Goal: Task Accomplishment & Management: Complete application form

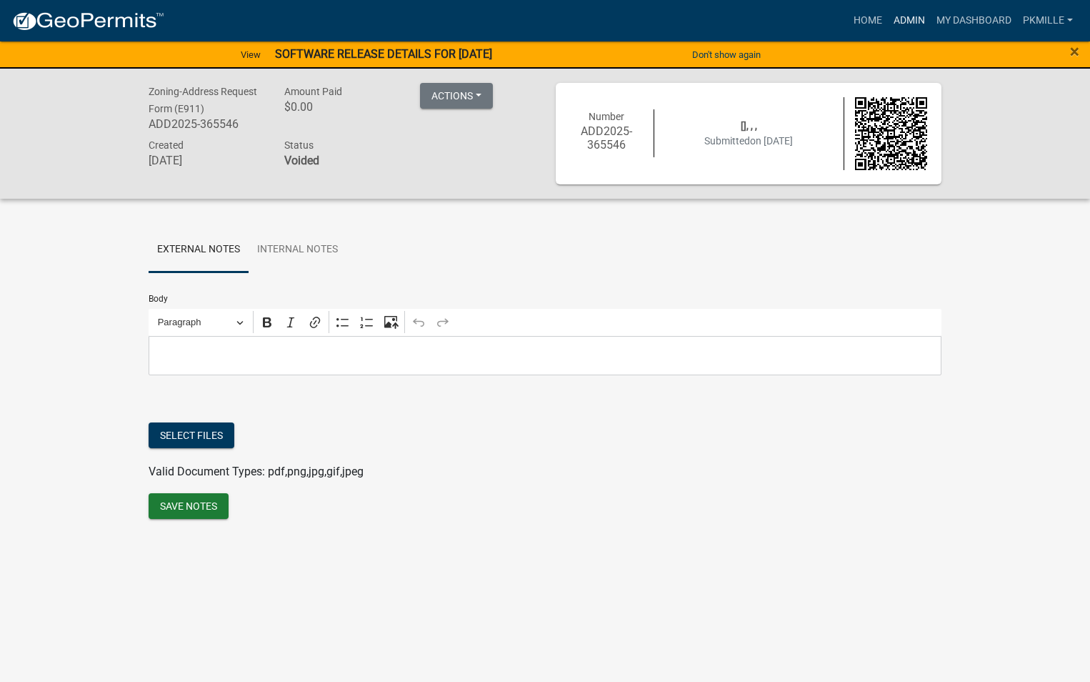
click at [917, 17] on link "Admin" at bounding box center [909, 20] width 43 height 27
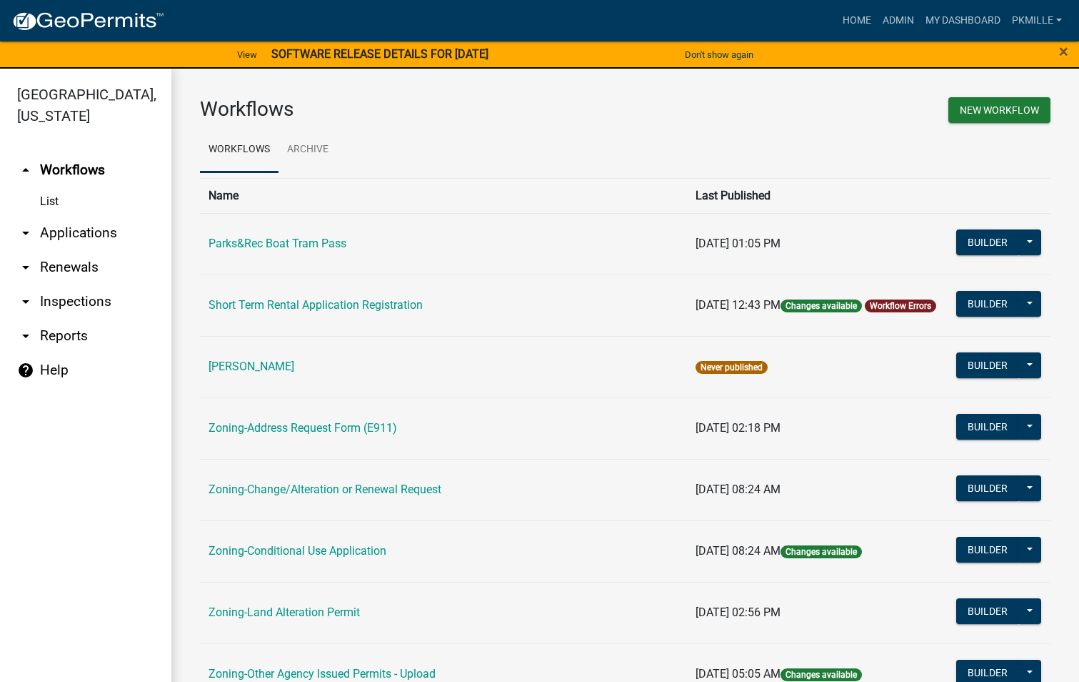
click at [76, 226] on link "arrow_drop_down Applications" at bounding box center [85, 233] width 171 height 34
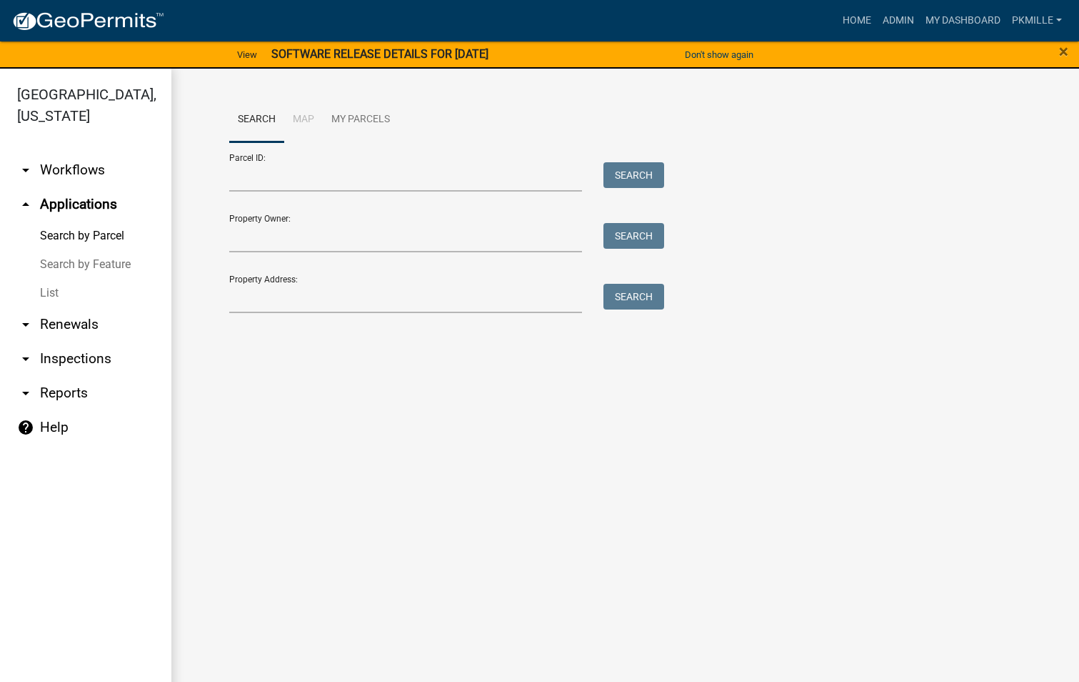
click at [42, 284] on link "List" at bounding box center [85, 293] width 171 height 29
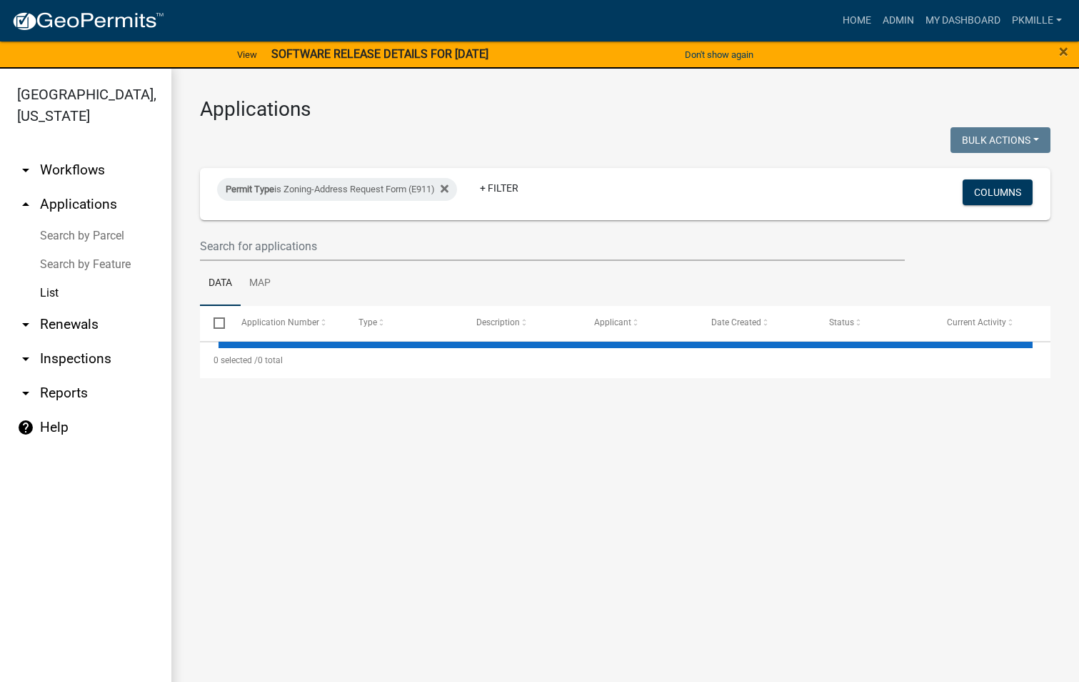
select select "2: 50"
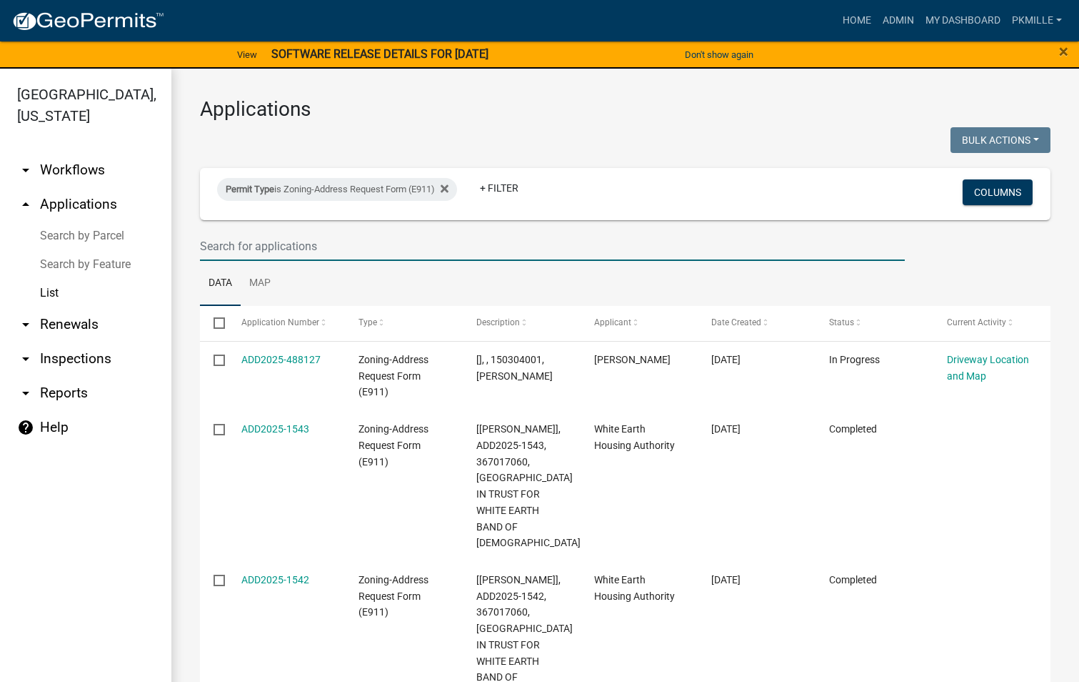
click at [221, 248] on input "text" at bounding box center [552, 245] width 705 height 29
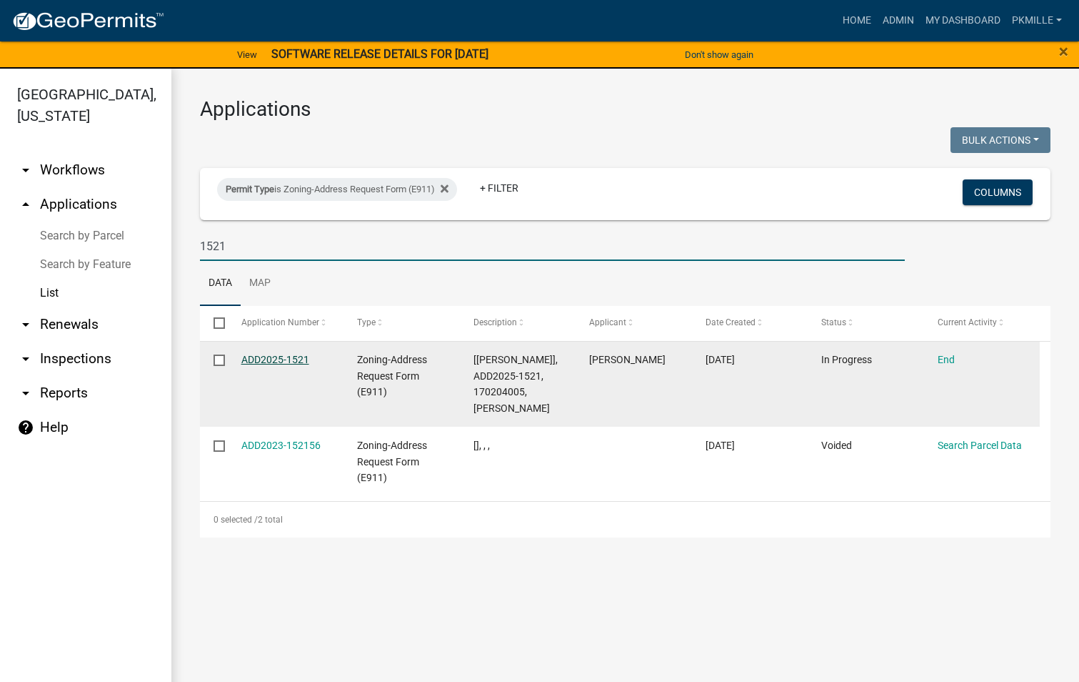
type input "1521"
click at [287, 359] on link "ADD2025-1521" at bounding box center [275, 359] width 68 height 11
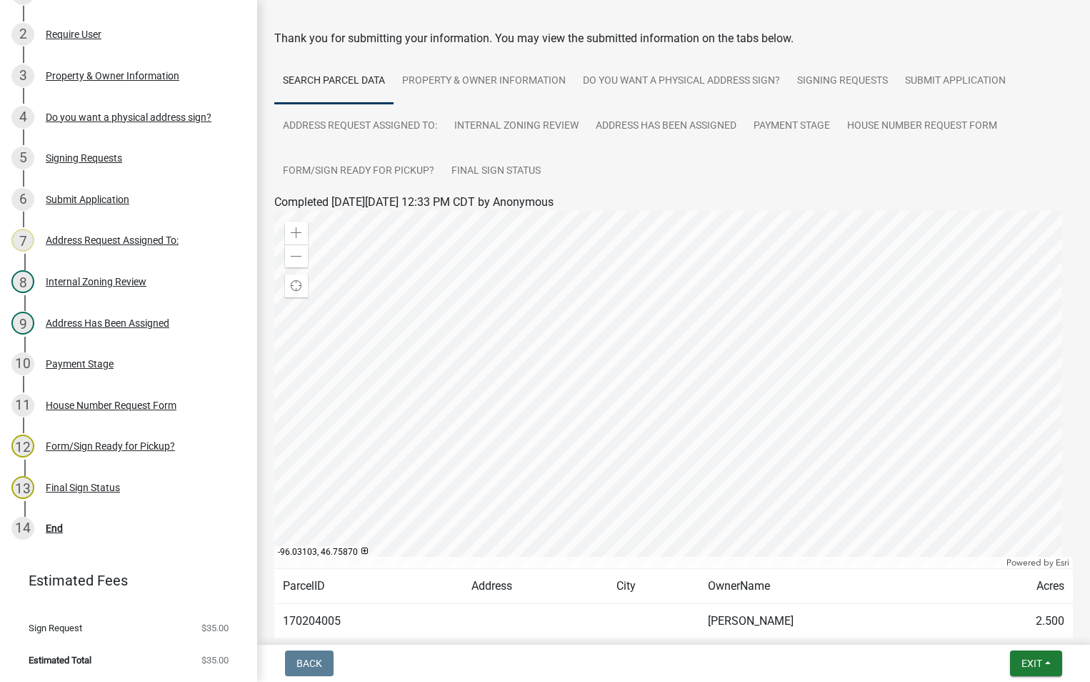
scroll to position [71, 0]
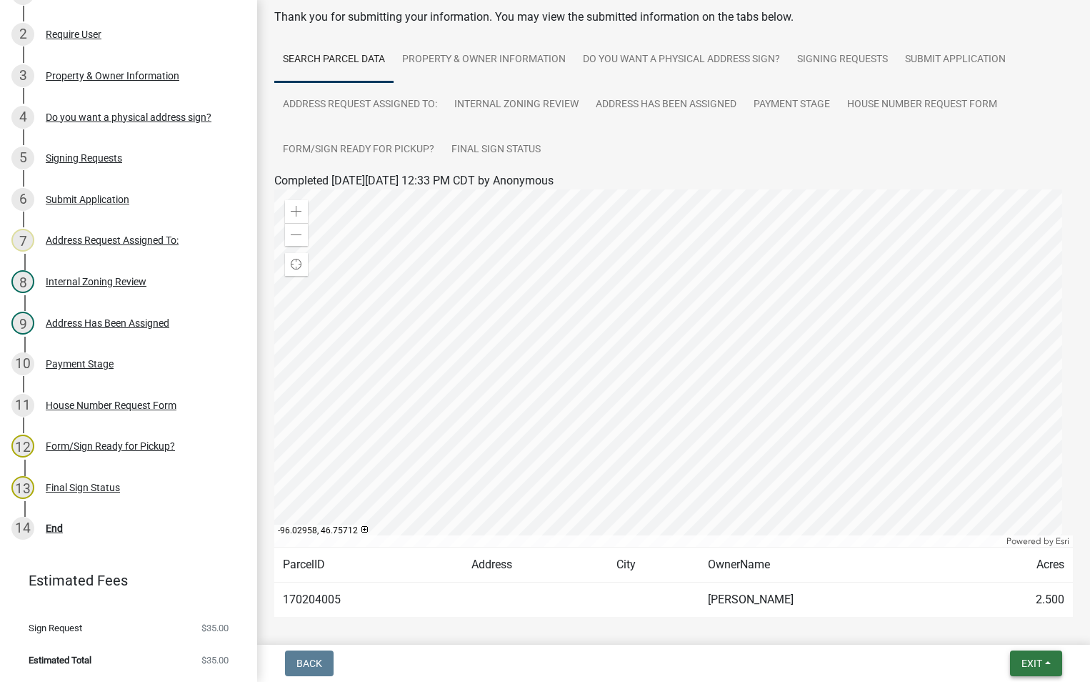
click at [1034, 658] on span "Exit" at bounding box center [1032, 662] width 21 height 11
click at [987, 622] on button "Save & Exit" at bounding box center [1005, 626] width 114 height 34
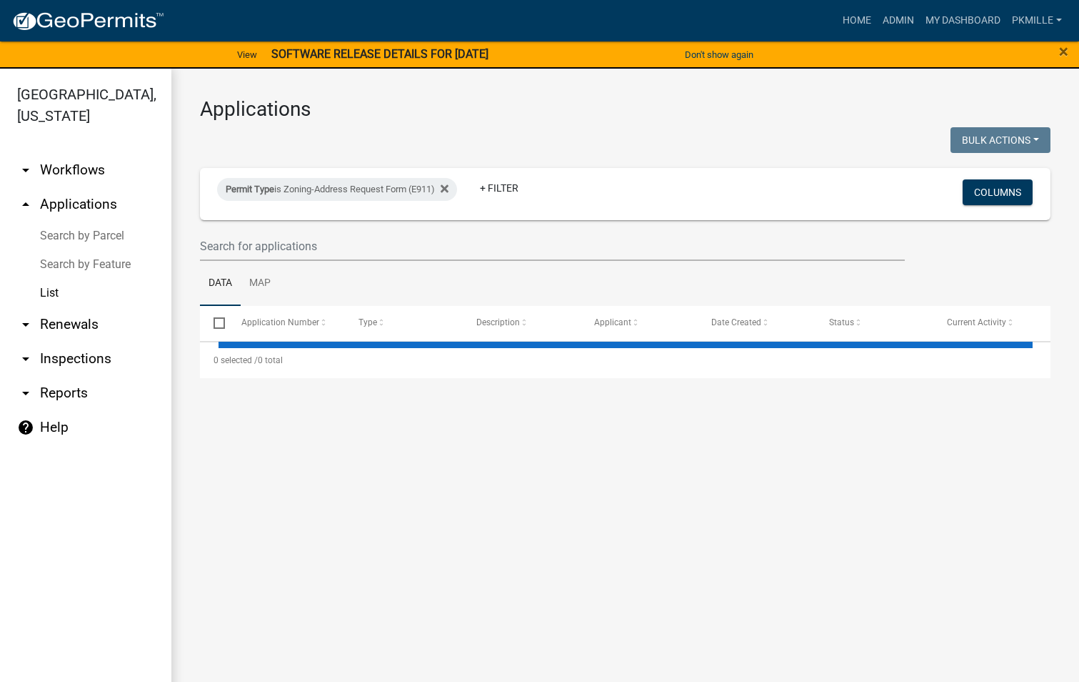
select select "2: 50"
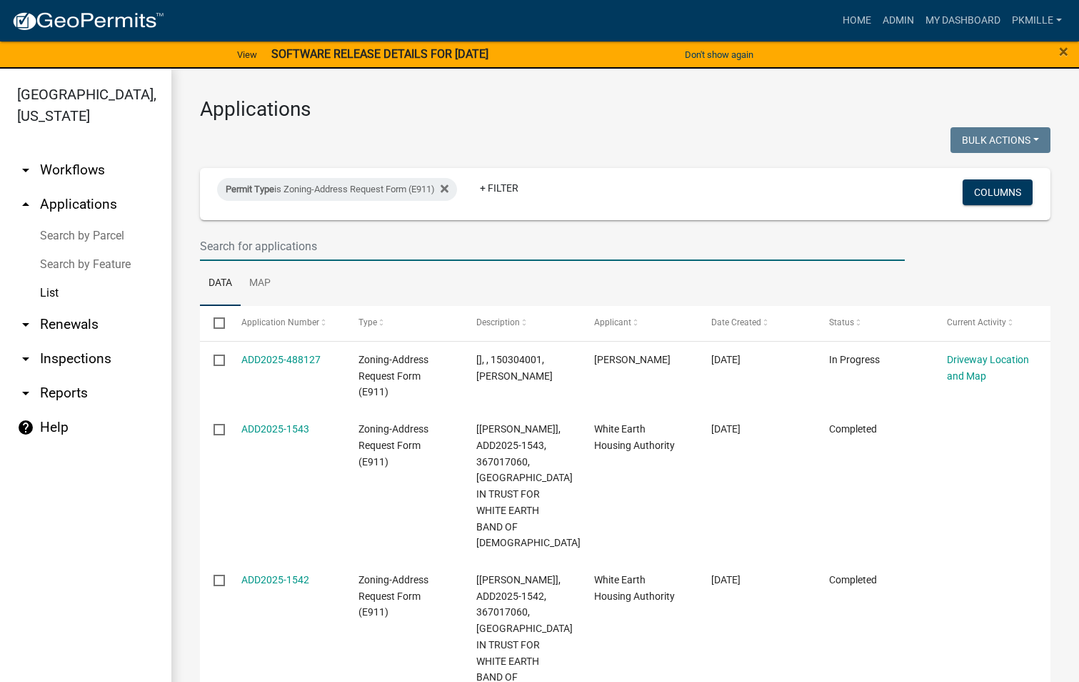
click at [266, 236] on input "text" at bounding box center [552, 245] width 705 height 29
type input "1540"
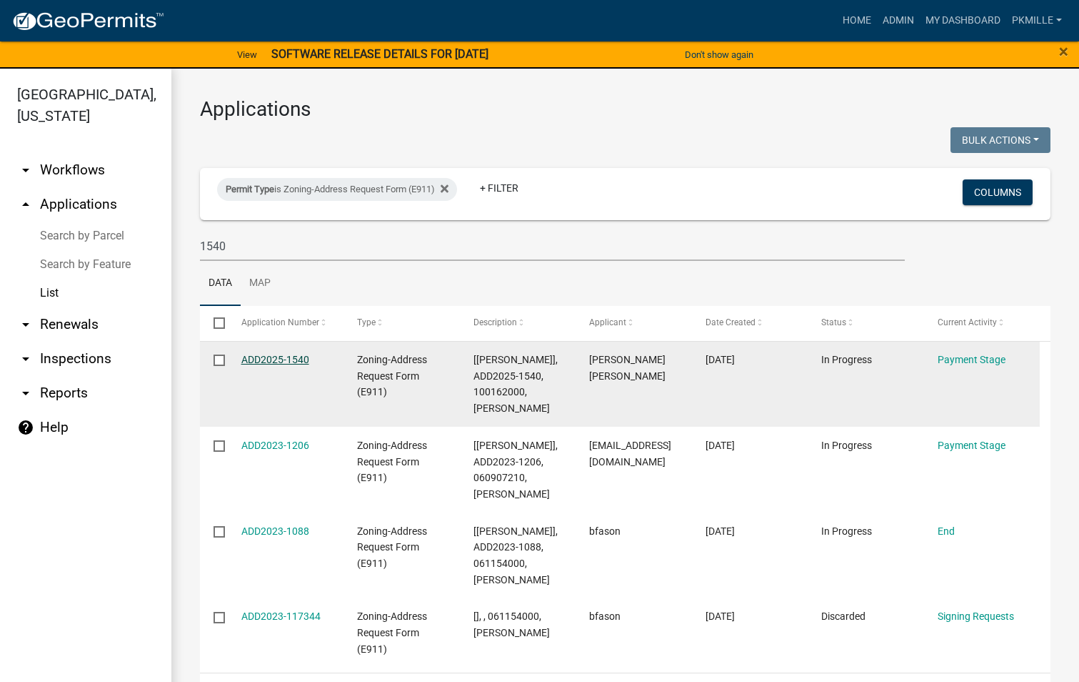
click at [293, 361] on link "ADD2025-1540" at bounding box center [275, 359] width 68 height 11
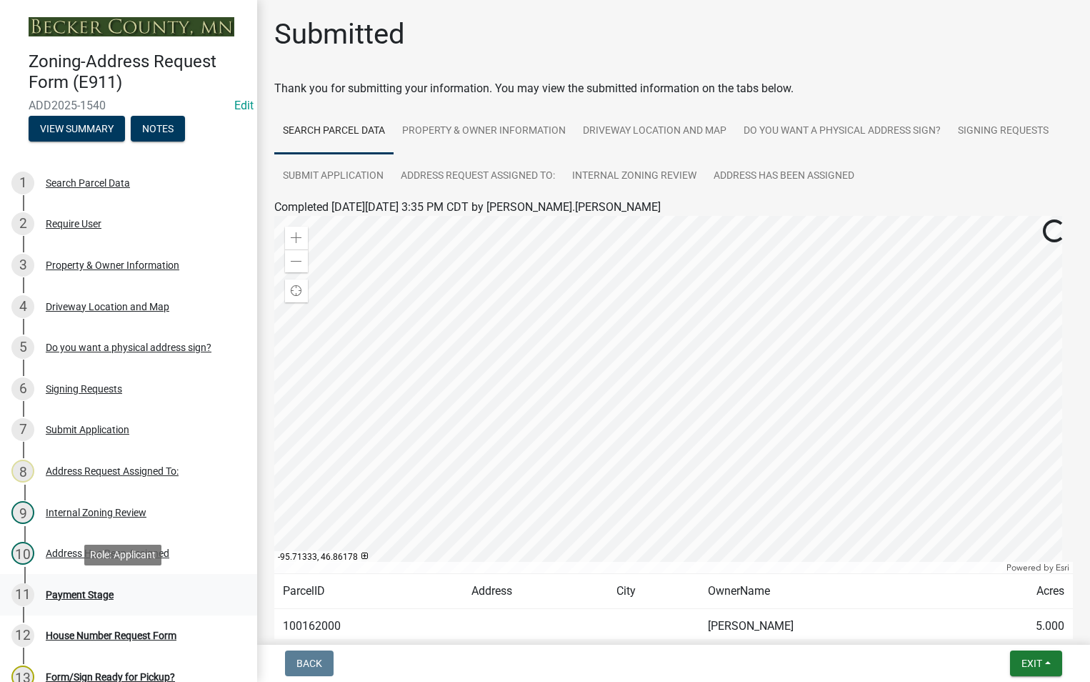
click at [83, 601] on div "11 Payment Stage" at bounding box center [122, 594] width 223 height 23
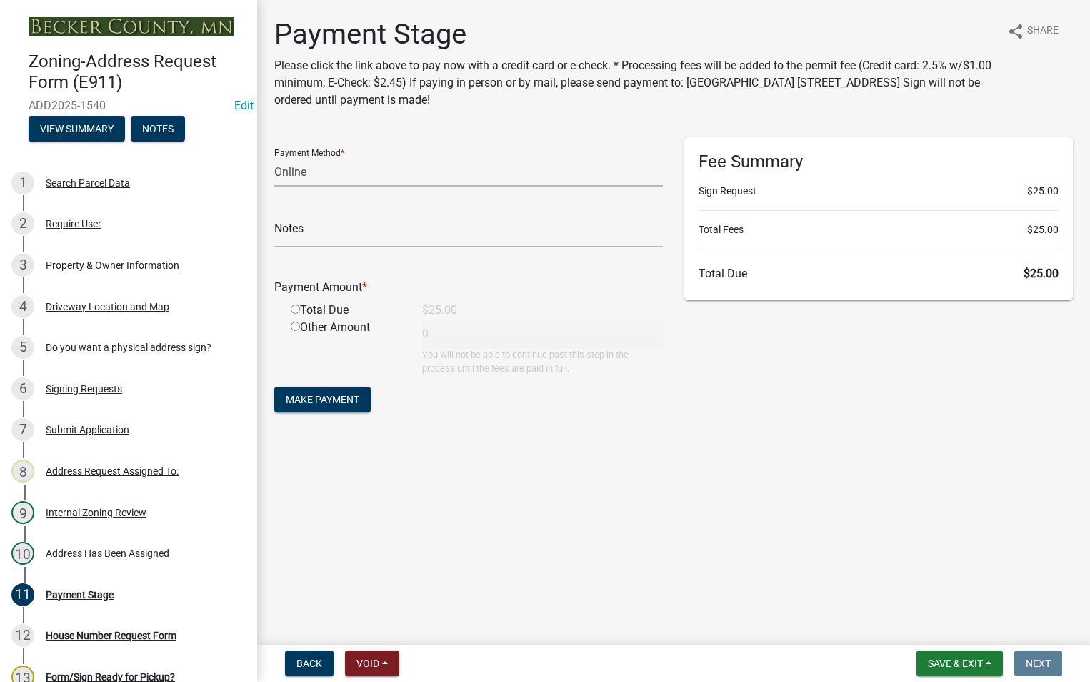
click at [297, 169] on select "Credit Card POS Check Cash Online" at bounding box center [468, 171] width 389 height 29
select select "1: 0"
click at [274, 157] on select "Credit Card POS Check Cash Online" at bounding box center [468, 171] width 389 height 29
click at [345, 244] on input "text" at bounding box center [468, 232] width 389 height 29
type input "5258"
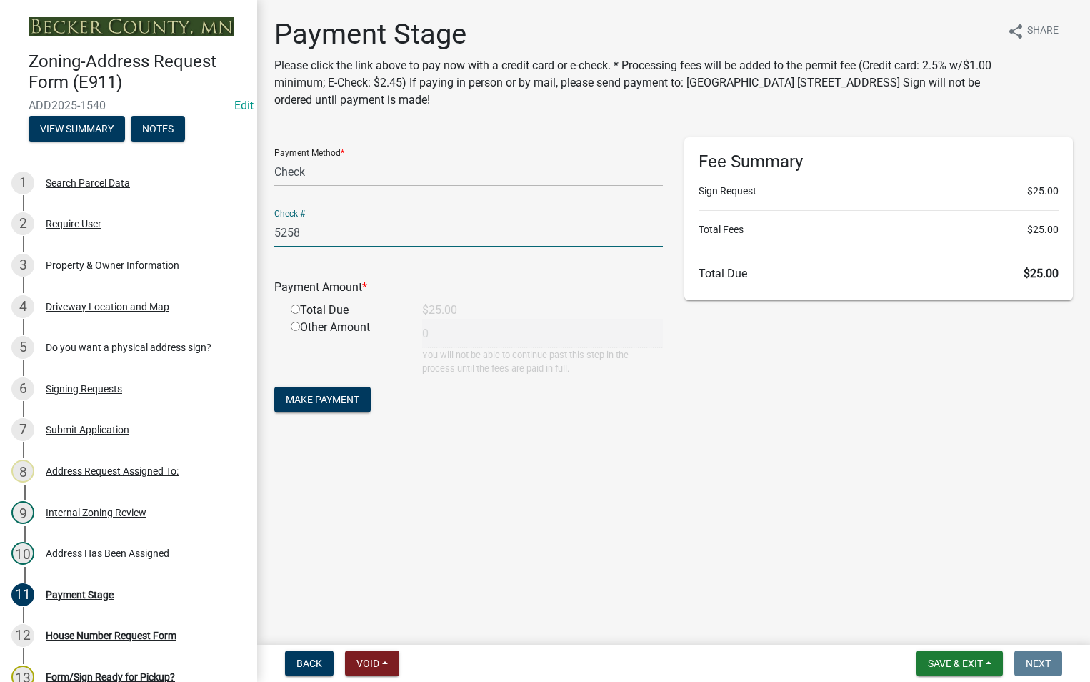
click at [294, 309] on input "radio" at bounding box center [295, 308] width 9 height 9
radio input "true"
type input "25"
click at [329, 401] on span "Make Payment" at bounding box center [323, 399] width 74 height 11
